Goal: Find specific page/section: Find specific page/section

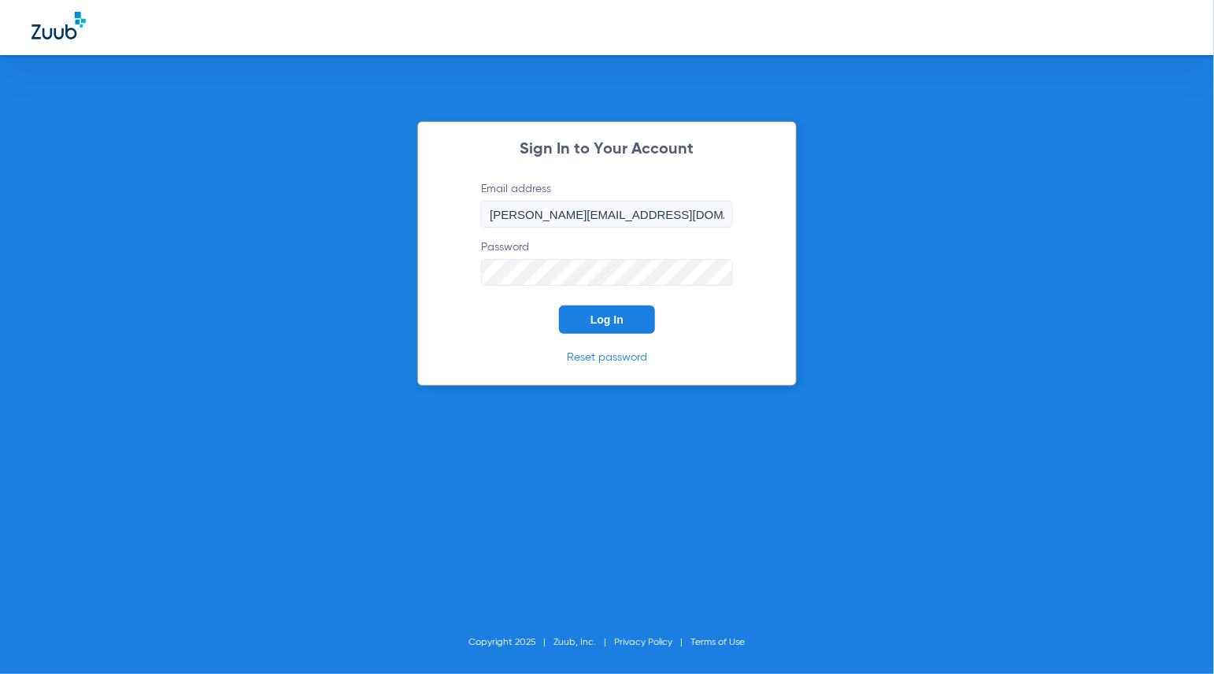
click at [606, 316] on span "Log In" at bounding box center [606, 319] width 33 height 13
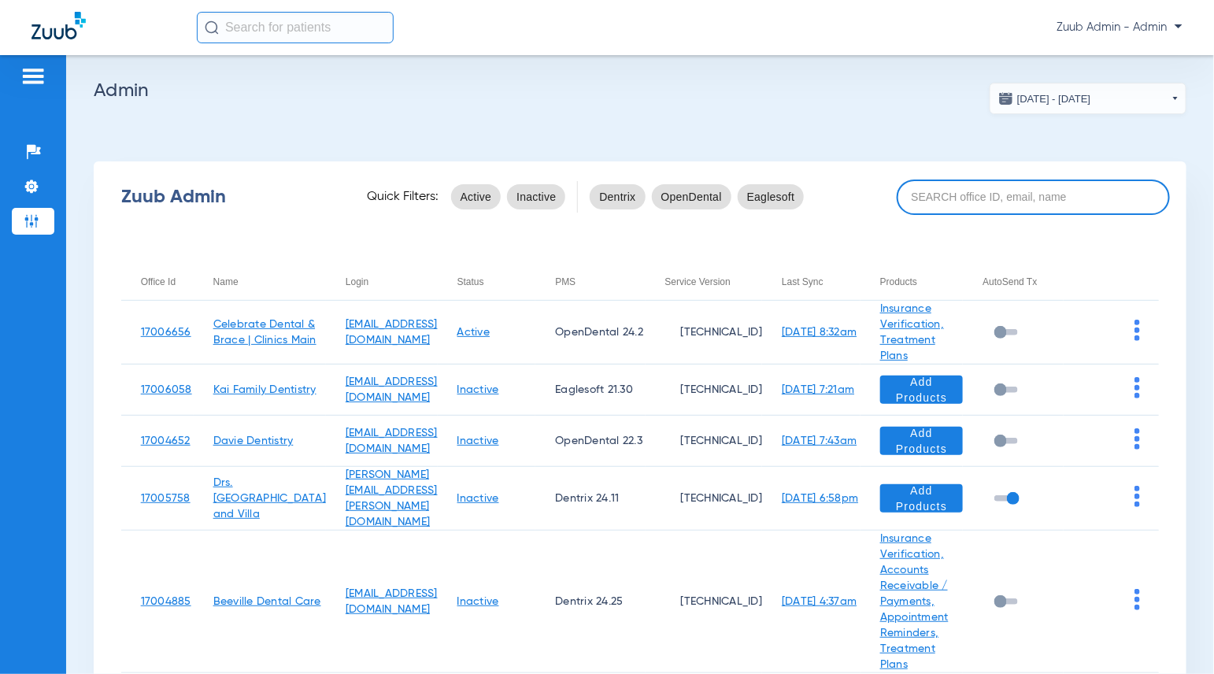
click at [940, 189] on input at bounding box center [1033, 196] width 273 height 35
paste input "17007221"
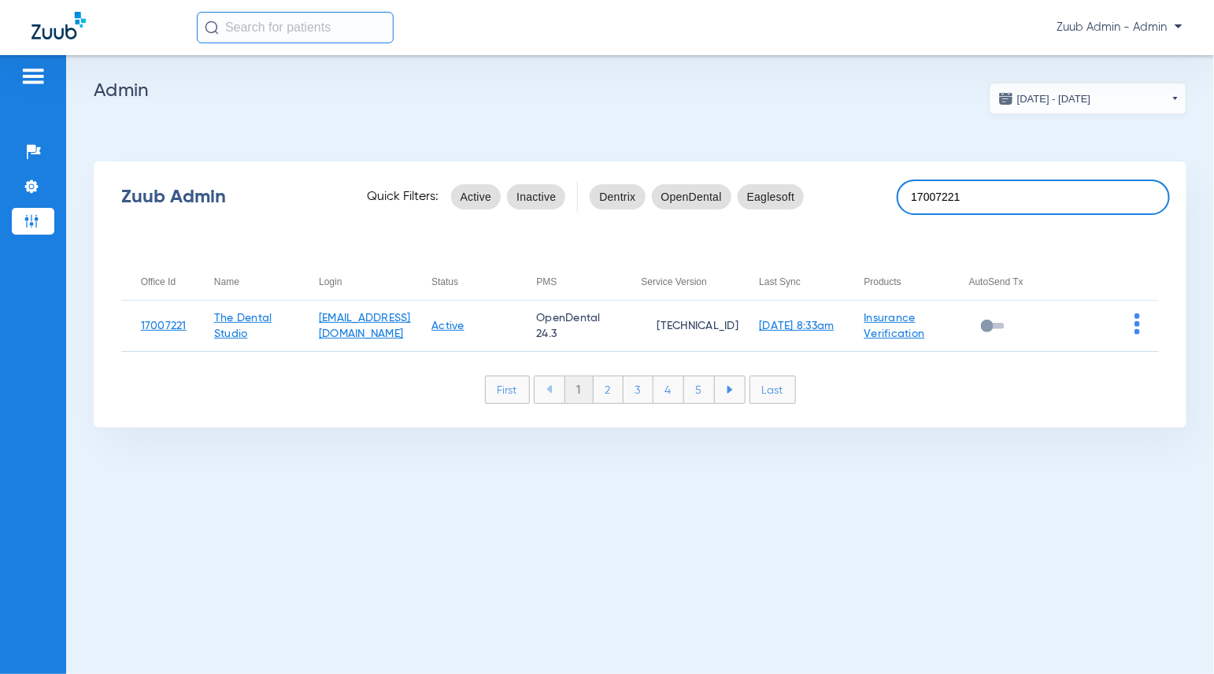
type input "17007221"
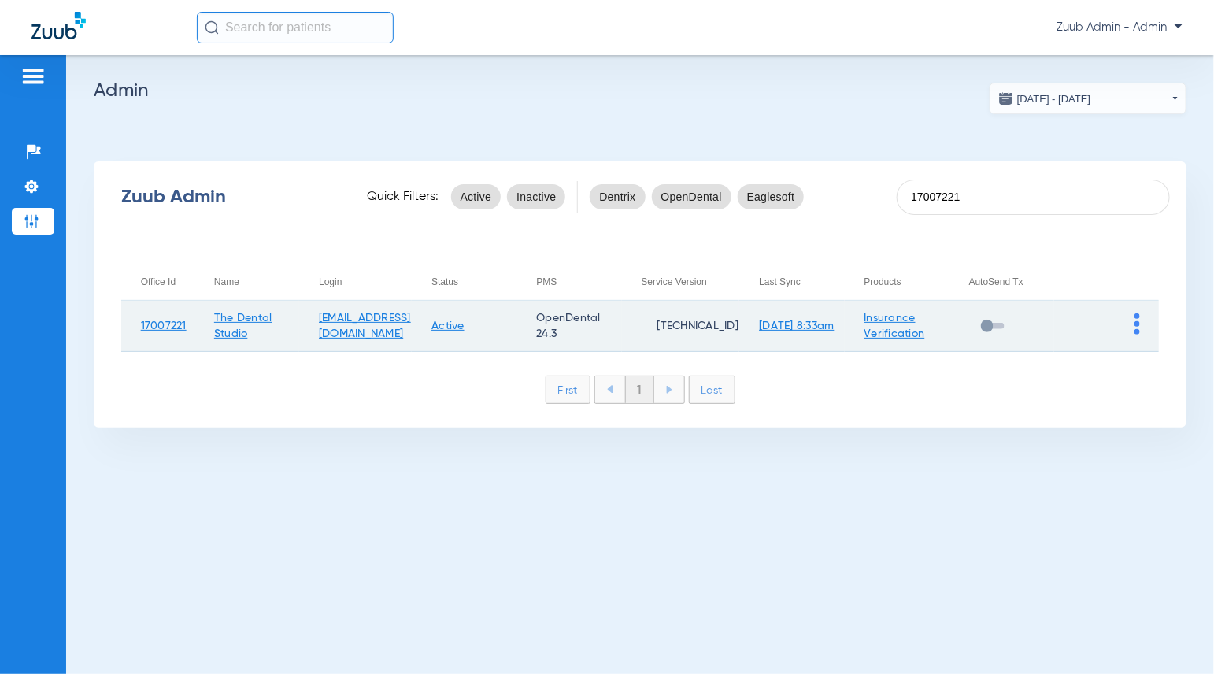
click at [1140, 320] on img at bounding box center [1137, 323] width 6 height 21
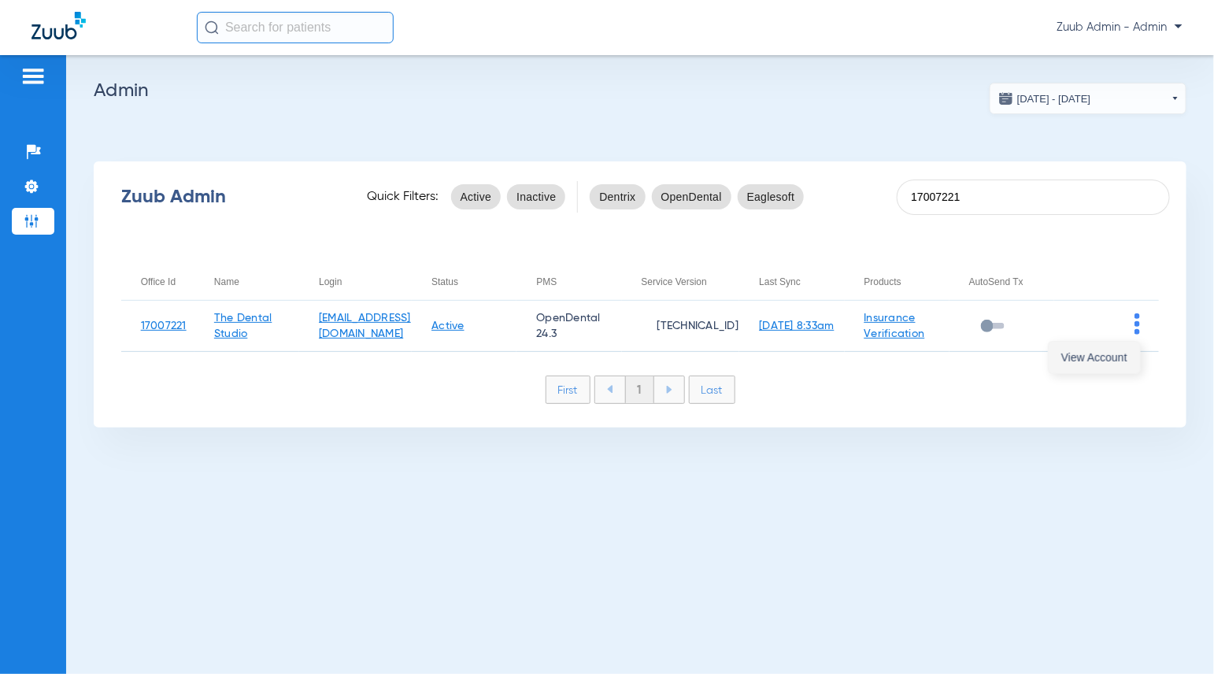
click at [1115, 352] on span "View Account" at bounding box center [1094, 357] width 66 height 11
